Goal: Task Accomplishment & Management: Complete application form

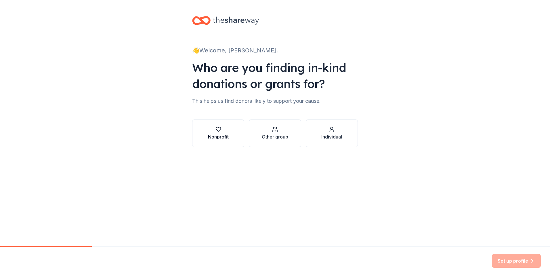
click at [220, 135] on div "Nonprofit" at bounding box center [218, 136] width 21 height 7
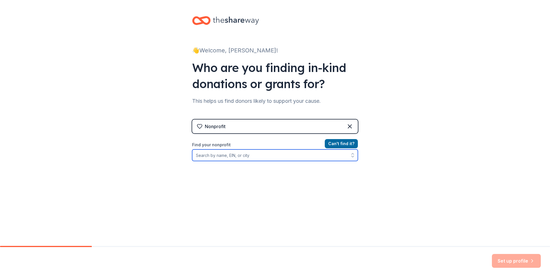
click at [260, 158] on input "Find your nonprofit" at bounding box center [275, 155] width 166 height 12
click at [296, 159] on input "Find your nonprofit" at bounding box center [275, 155] width 166 height 12
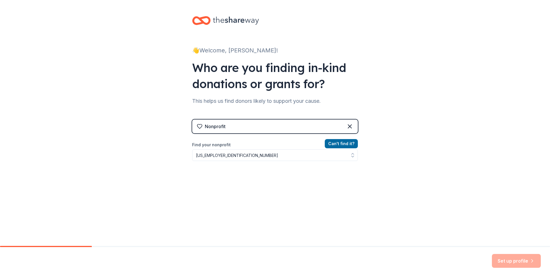
click at [419, 257] on div "Set up profile" at bounding box center [275, 262] width 550 height 30
click at [198, 157] on input "[US_EMPLOYER_IDENTIFICATION_NUMBER]" at bounding box center [275, 155] width 166 height 12
click at [200, 157] on input "[US_EMPLOYER_IDENTIFICATION_NUMBER]" at bounding box center [275, 155] width 166 height 12
type input "862584499"
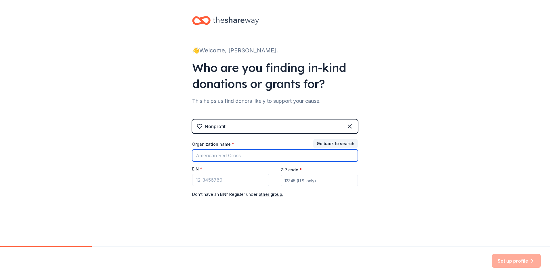
click at [229, 156] on input "Organization name *" at bounding box center [275, 155] width 166 height 12
click at [178, 161] on div "👋 Welcome, [PERSON_NAME]! Who are you finding in-kind donations or grants for? …" at bounding box center [275, 118] width 550 height 237
click at [236, 156] on input "Organization name *" at bounding box center [275, 155] width 166 height 12
type input "Concern Citizens Southeastern [GEOGRAPHIC_DATA]"
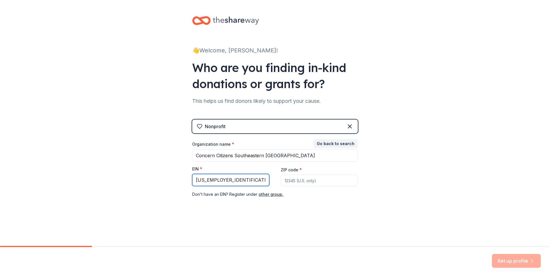
type input "[US_EMPLOYER_IDENTIFICATION_NUMBER]"
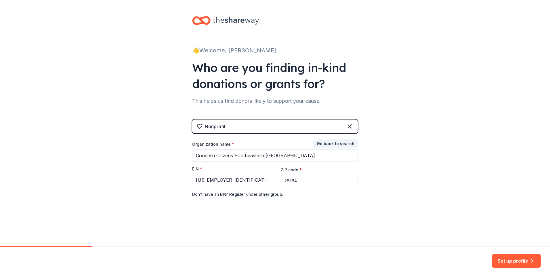
type input "28364"
click at [522, 261] on button "Set up profile" at bounding box center [516, 261] width 49 height 14
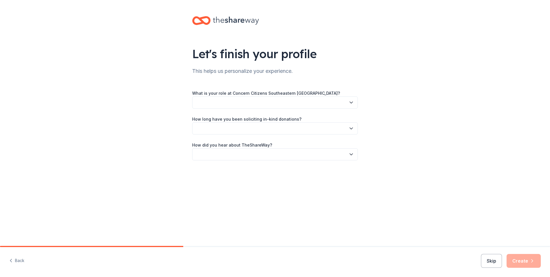
click at [349, 103] on icon "button" at bounding box center [351, 103] width 6 height 6
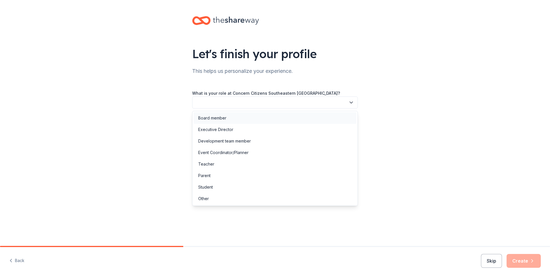
click at [211, 121] on div "Board member" at bounding box center [212, 118] width 28 height 7
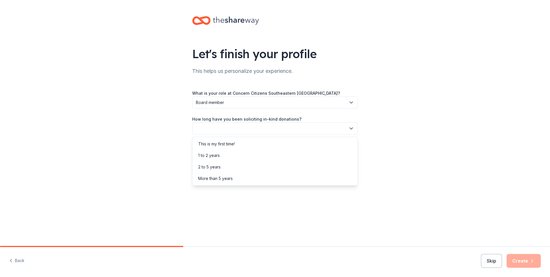
click at [349, 128] on icon "button" at bounding box center [351, 128] width 6 height 6
click at [243, 166] on div "2 to 5 years" at bounding box center [275, 167] width 163 height 12
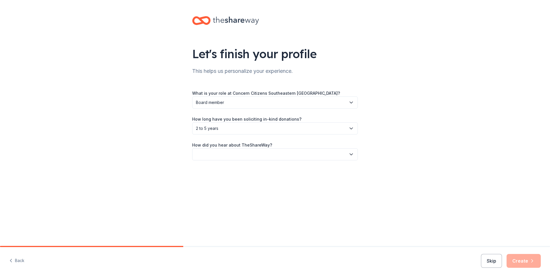
click at [354, 155] on button "button" at bounding box center [275, 154] width 166 height 12
click at [232, 181] on div "Online search" at bounding box center [275, 182] width 163 height 12
click at [521, 260] on button "Create" at bounding box center [524, 261] width 34 height 14
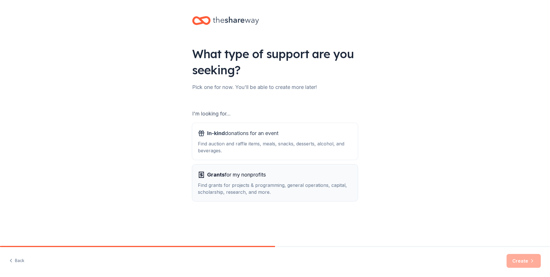
click at [301, 193] on div "Find grants for projects & programming, general operations, capital, scholarshi…" at bounding box center [275, 189] width 154 height 14
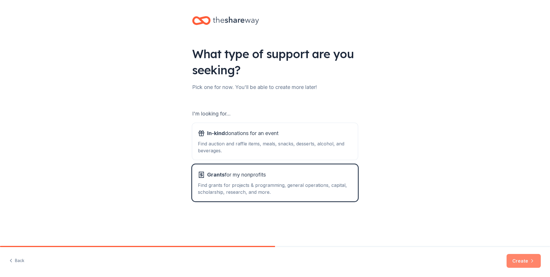
click at [527, 259] on button "Create" at bounding box center [524, 261] width 34 height 14
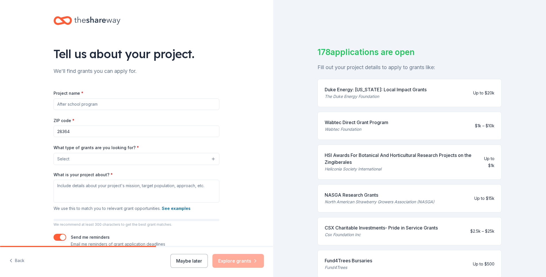
click at [136, 108] on input "Project name *" at bounding box center [137, 104] width 166 height 12
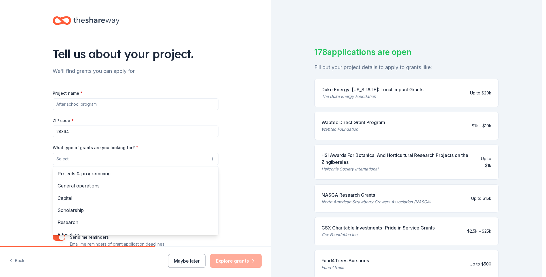
click at [207, 162] on button "Select" at bounding box center [136, 159] width 166 height 12
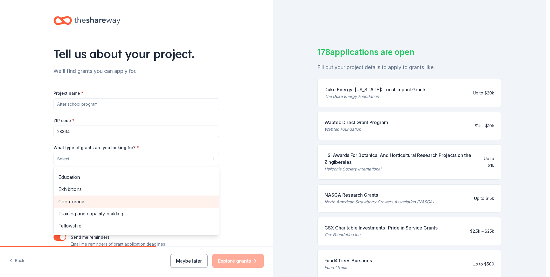
scroll to position [68, 0]
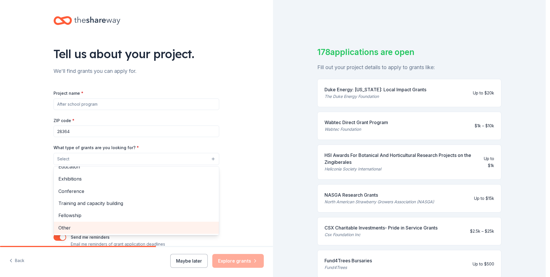
click at [108, 227] on span "Other" at bounding box center [136, 227] width 156 height 7
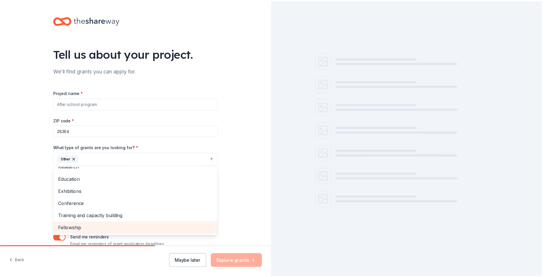
scroll to position [56, 0]
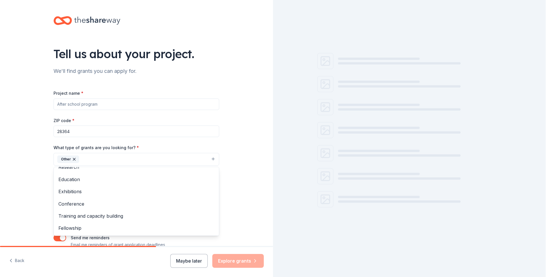
click at [242, 137] on div "Tell us about your project. We'll find grants you can apply for. Project name *…" at bounding box center [136, 138] width 273 height 276
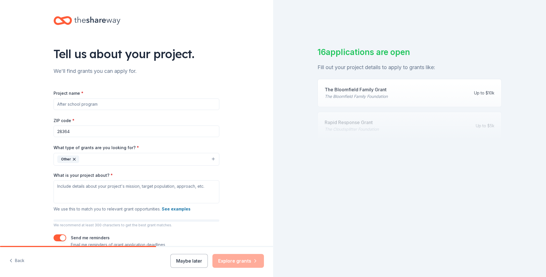
click at [121, 106] on input "Project name *" at bounding box center [137, 104] width 166 height 12
type input "Ride for a Cure"
click at [102, 187] on textarea "What is your project about? *" at bounding box center [137, 191] width 166 height 23
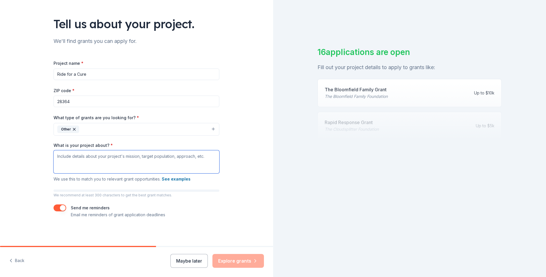
paste textarea "Concern Citizens offers assistance to victims and their families undergoing [ME…"
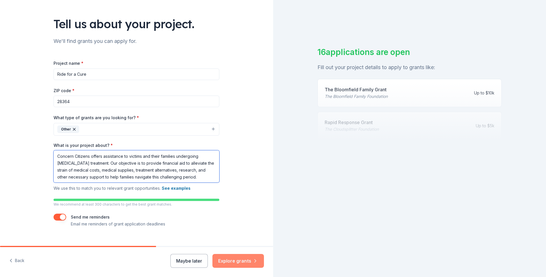
type textarea "Concern Citizens offers assistance to victims and their families undergoing [ME…"
click at [240, 260] on button "Explore grants" at bounding box center [238, 261] width 52 height 14
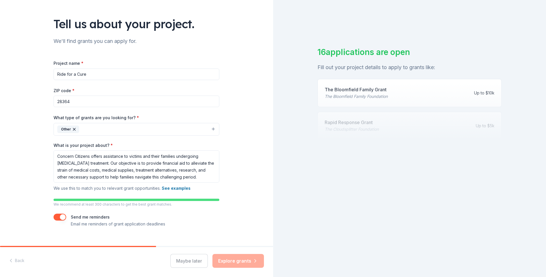
click at [244, 262] on div "Maybe later Explore grants" at bounding box center [217, 261] width 94 height 14
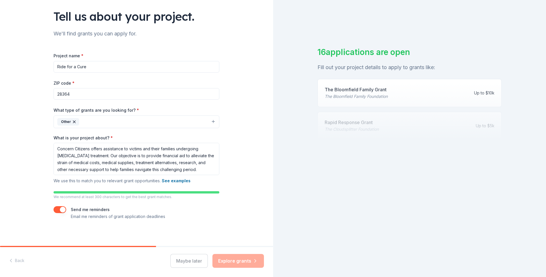
scroll to position [39, 0]
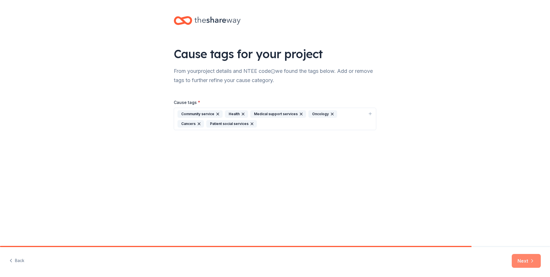
click at [520, 261] on button "Next" at bounding box center [526, 261] width 29 height 14
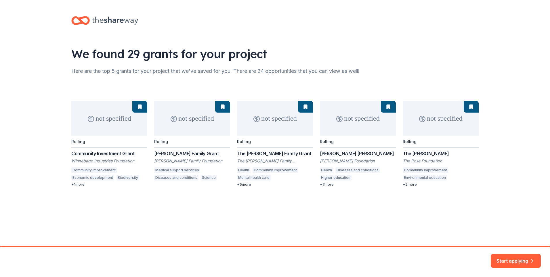
click at [512, 261] on button "Start applying" at bounding box center [516, 257] width 50 height 14
